Goal: Task Accomplishment & Management: Manage account settings

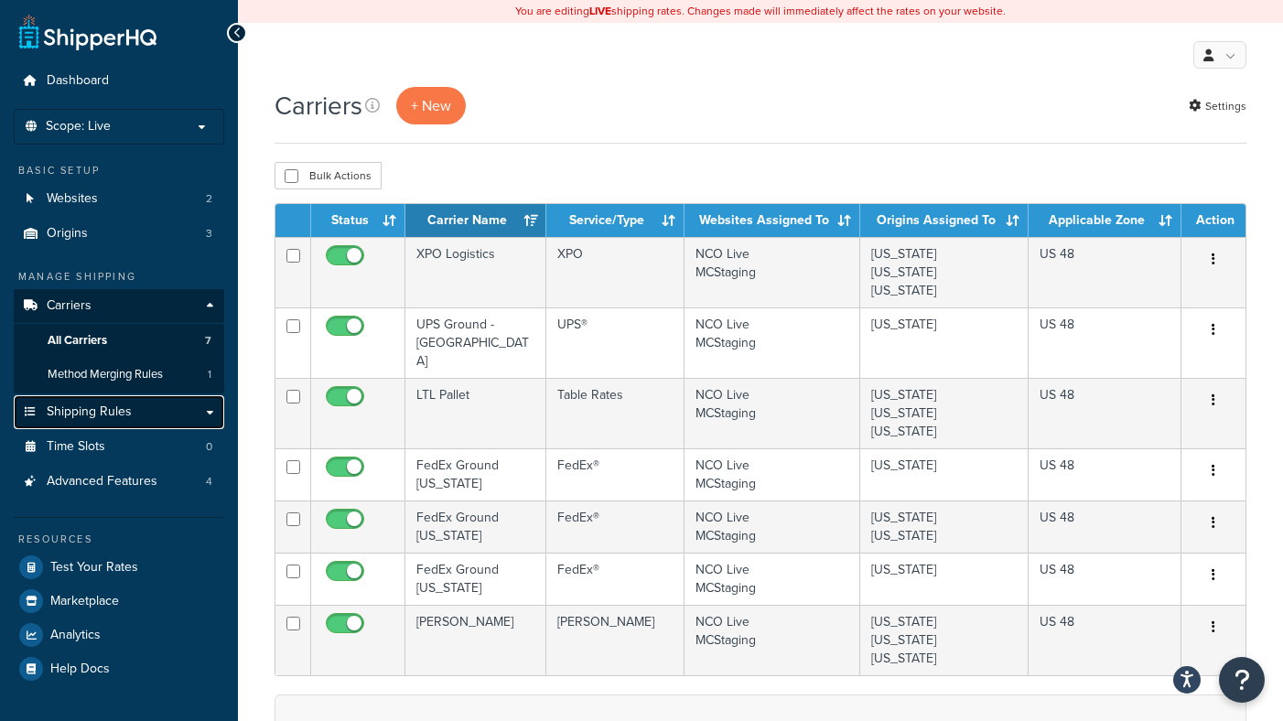
click at [116, 409] on span "Shipping Rules" at bounding box center [89, 412] width 85 height 16
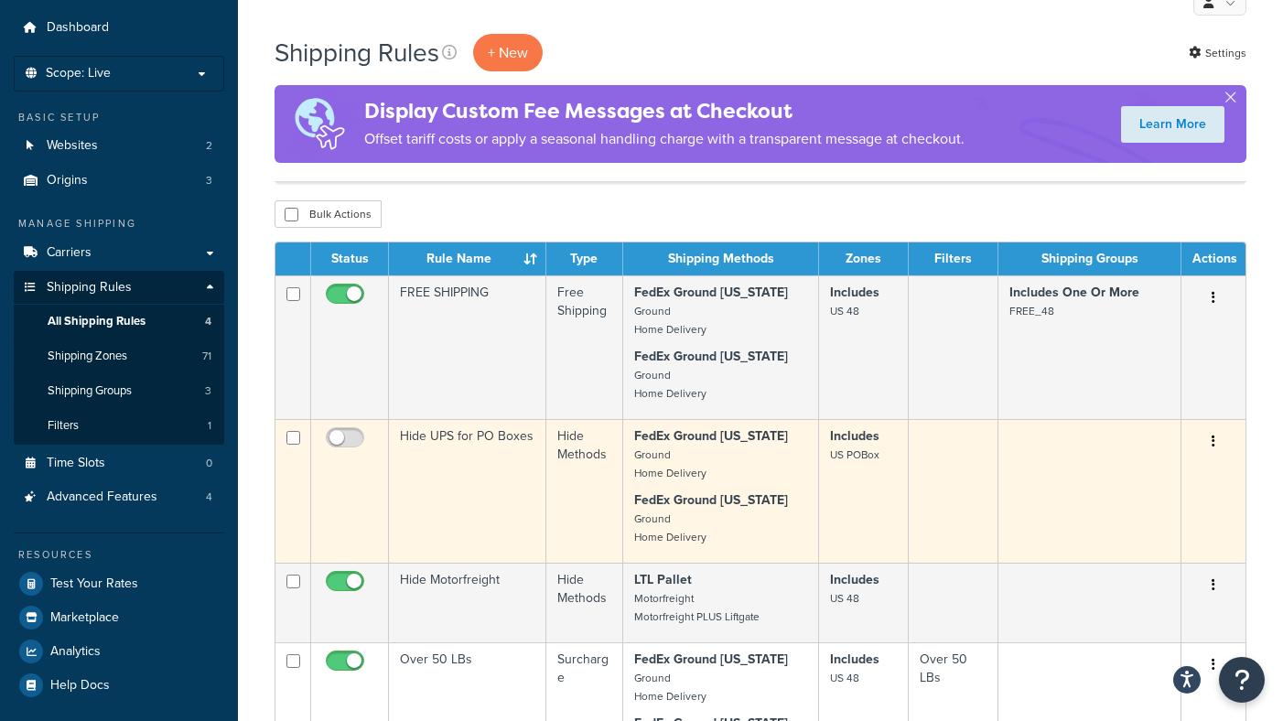
scroll to position [187, 0]
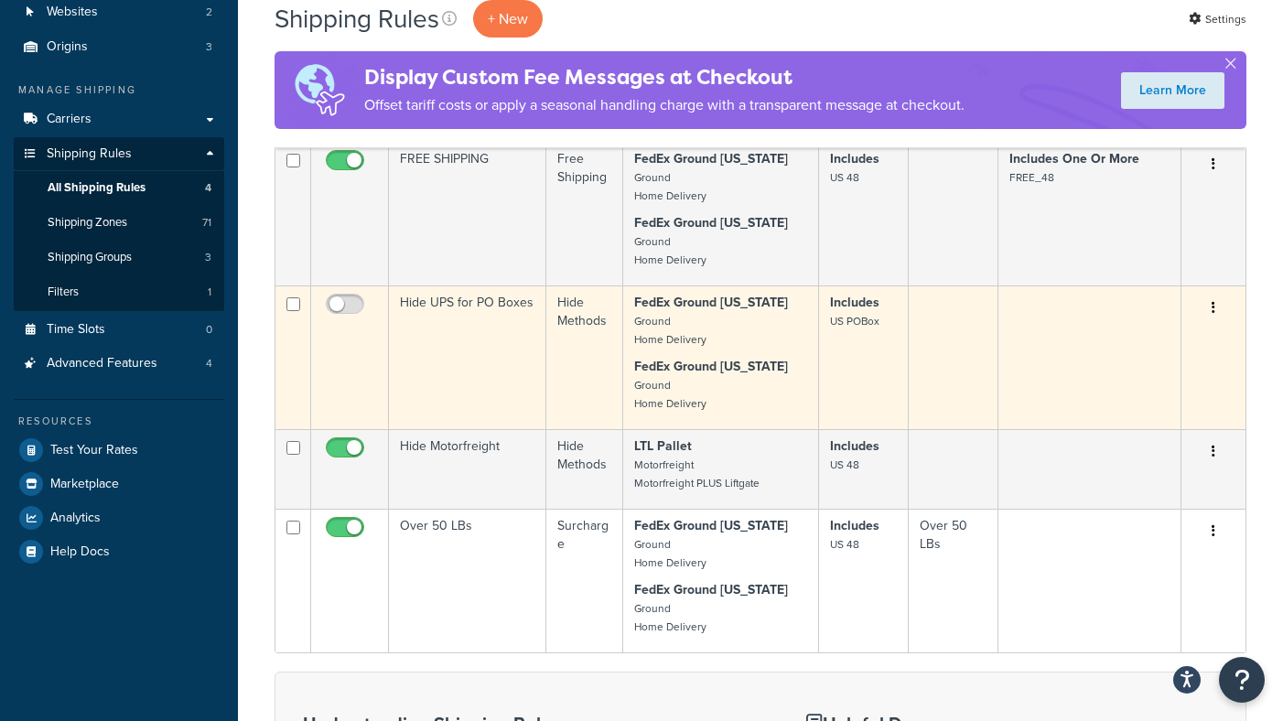
click at [1024, 327] on td at bounding box center [1089, 357] width 183 height 144
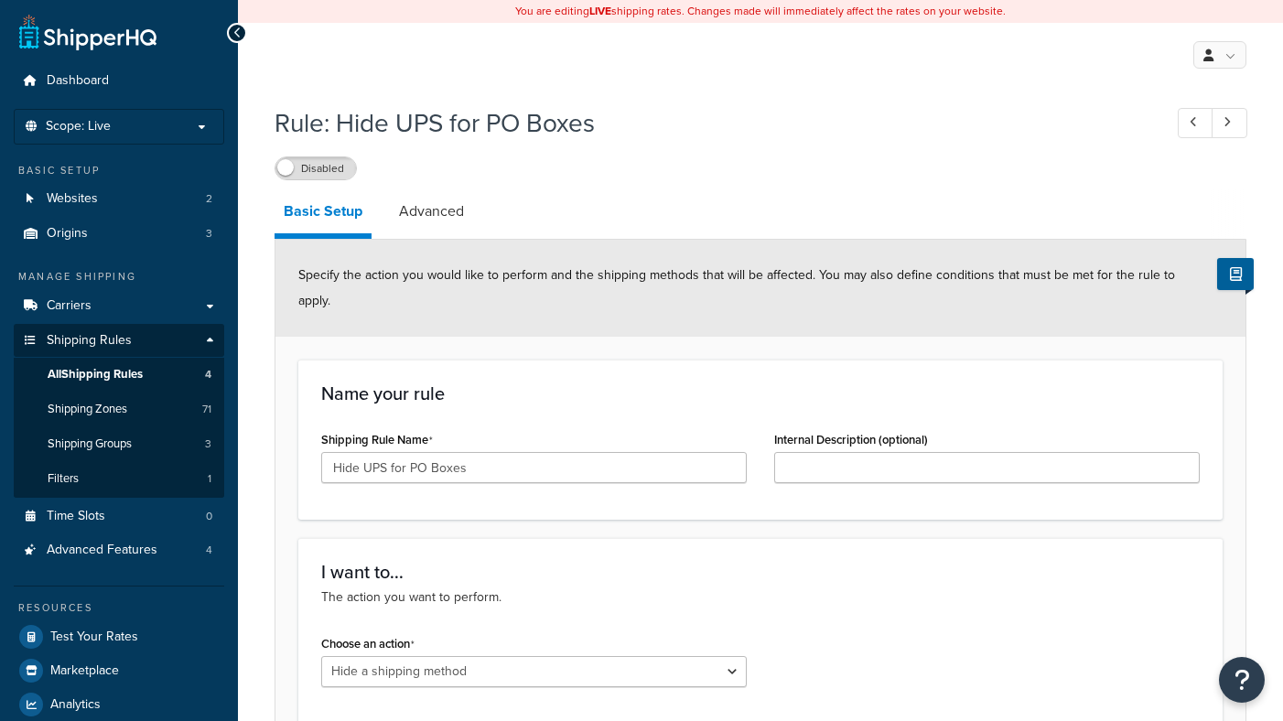
select select "HIDE"
